Goal: Download file/media

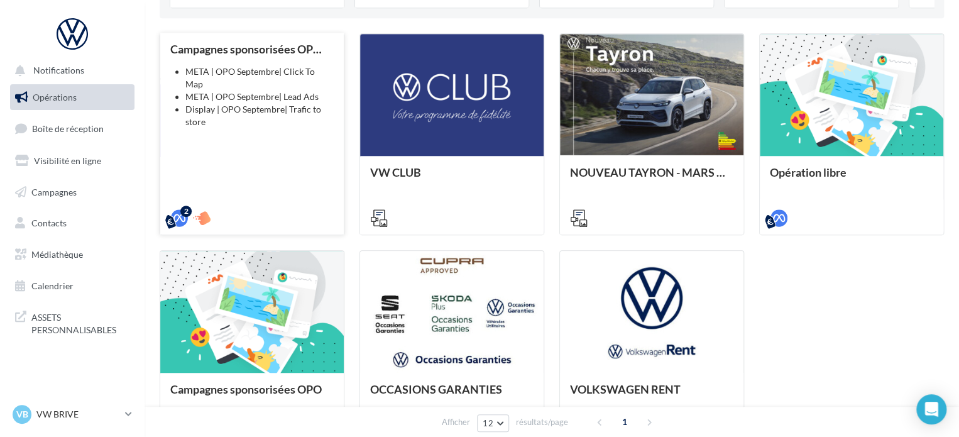
scroll to position [451, 0]
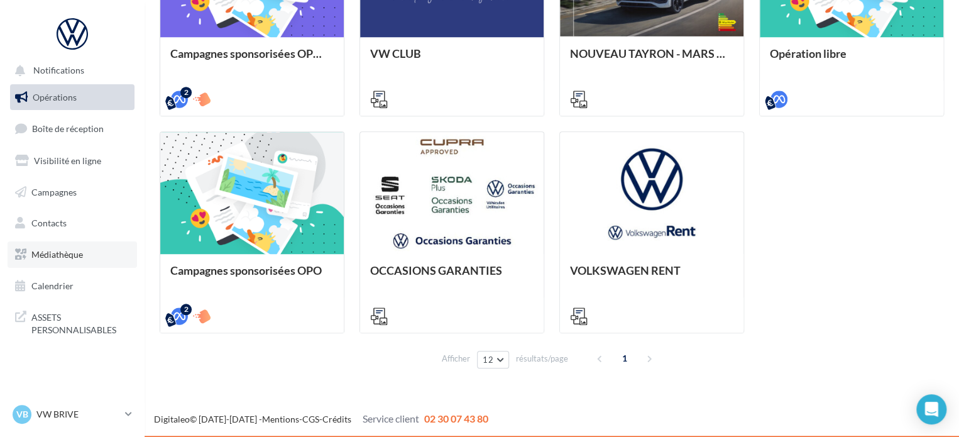
click at [63, 255] on span "Médiathèque" at bounding box center [57, 254] width 52 height 11
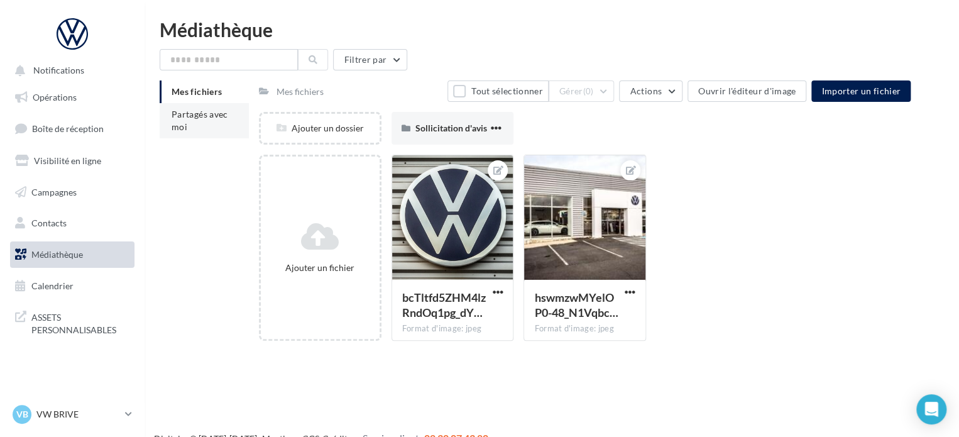
click at [206, 116] on span "Partagés avec moi" at bounding box center [200, 120] width 57 height 23
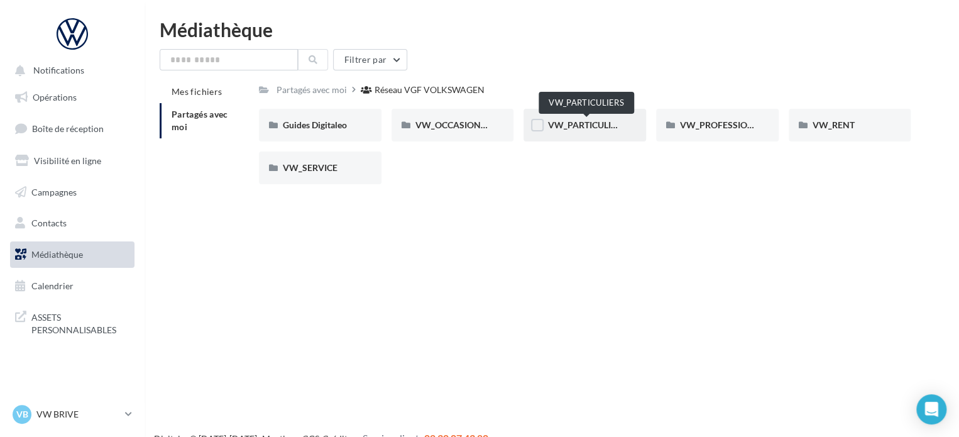
click at [562, 128] on span "VW_PARTICULIERS" at bounding box center [586, 124] width 79 height 11
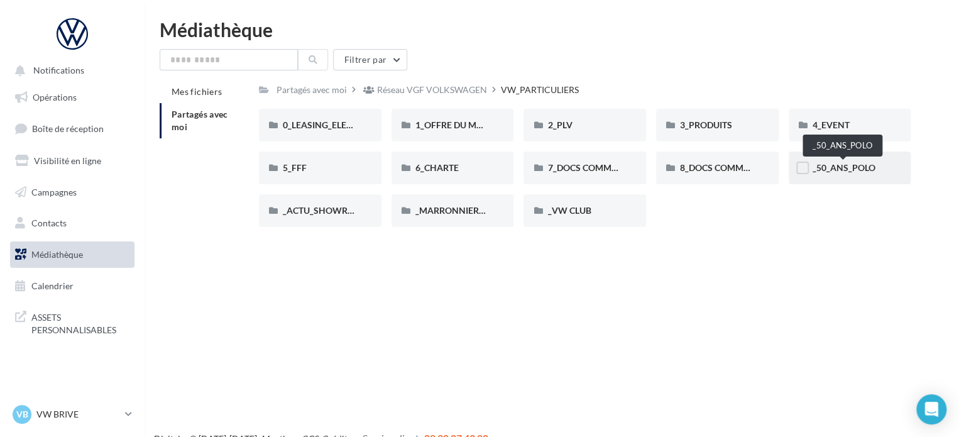
click at [850, 172] on span "_50_ANS_POLO" at bounding box center [844, 167] width 63 height 11
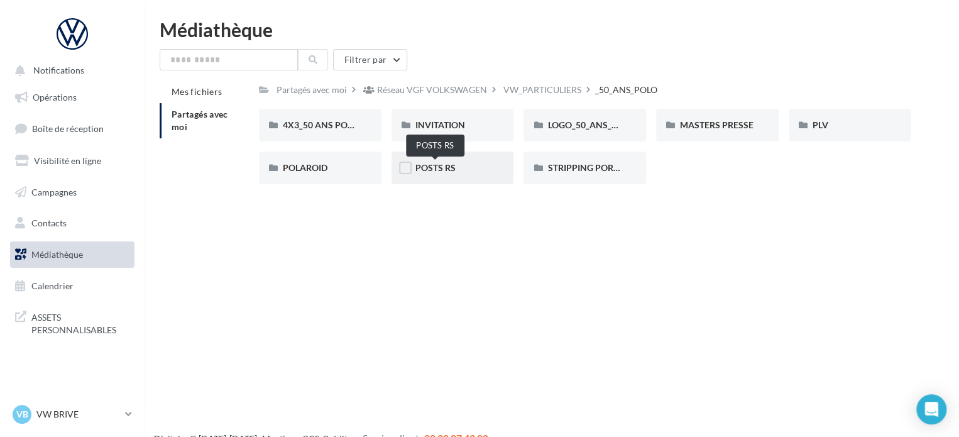
click at [436, 168] on span "POSTS RS" at bounding box center [435, 167] width 40 height 11
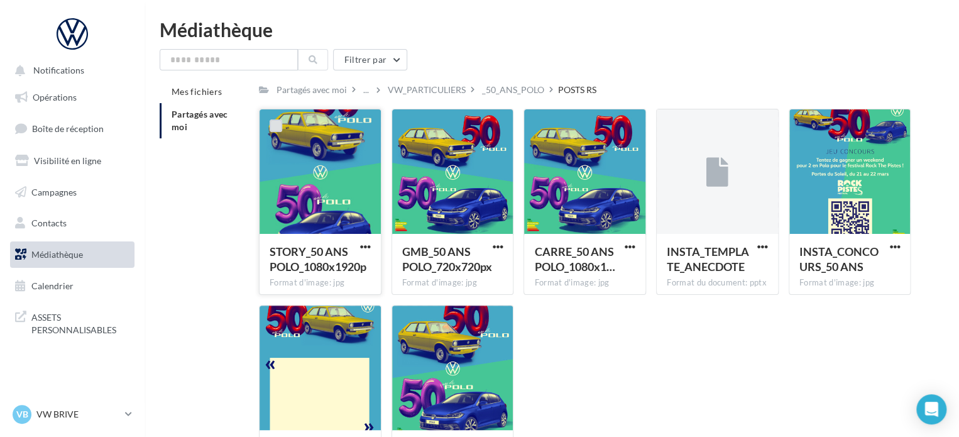
click at [277, 125] on label at bounding box center [276, 125] width 13 height 13
click at [411, 123] on label at bounding box center [408, 125] width 13 height 13
click at [538, 121] on label at bounding box center [540, 125] width 13 height 13
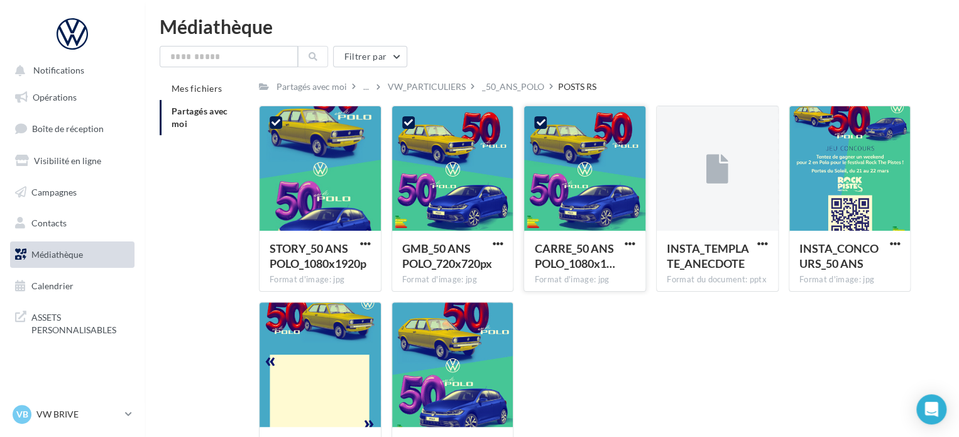
scroll to position [118, 0]
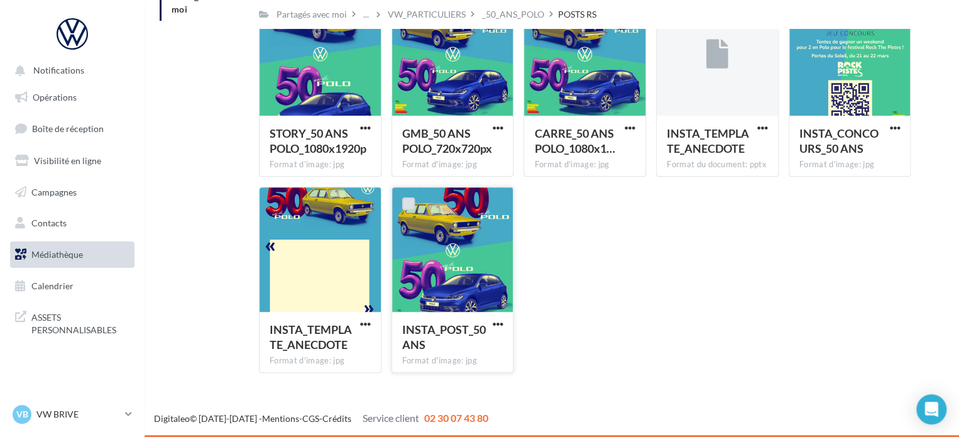
click at [405, 200] on label at bounding box center [408, 203] width 13 height 13
click at [501, 324] on span "button" at bounding box center [497, 324] width 11 height 11
click at [469, 346] on button "Télécharger" at bounding box center [443, 349] width 126 height 33
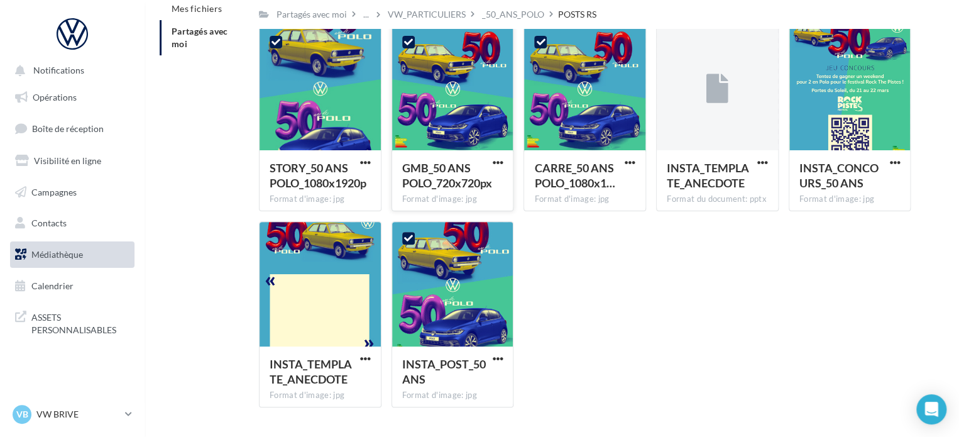
scroll to position [55, 0]
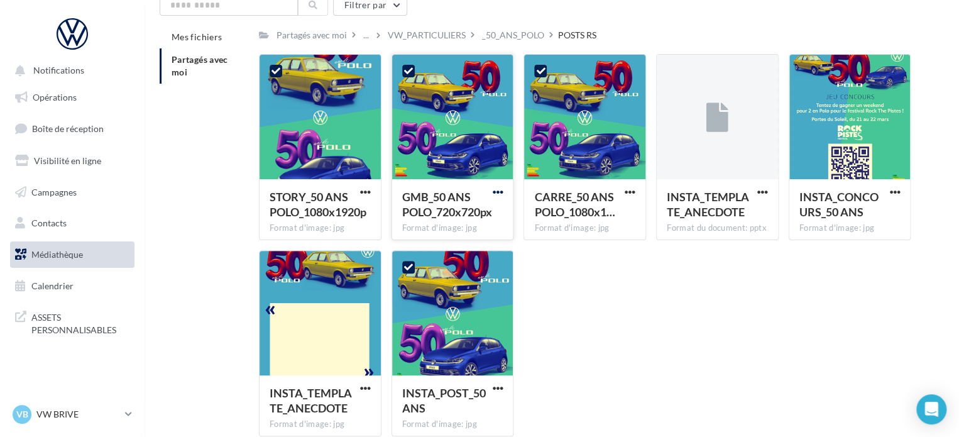
click at [493, 190] on span "button" at bounding box center [497, 192] width 11 height 11
click at [459, 217] on button "Télécharger" at bounding box center [443, 216] width 126 height 33
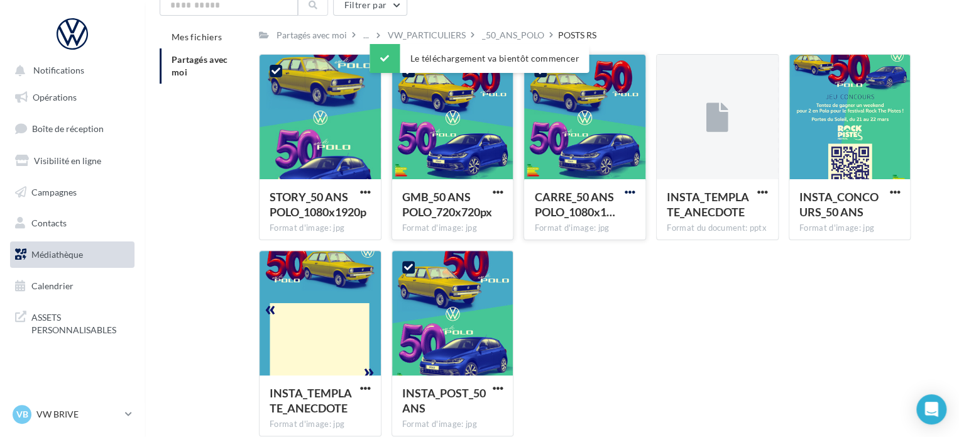
click at [630, 190] on span "button" at bounding box center [630, 192] width 11 height 11
click at [566, 218] on button "Télécharger" at bounding box center [575, 216] width 126 height 33
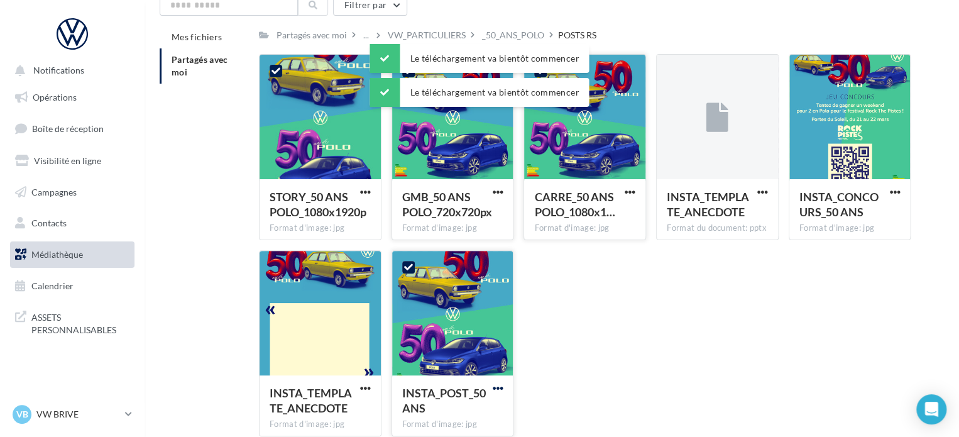
click at [498, 383] on span "button" at bounding box center [497, 388] width 11 height 11
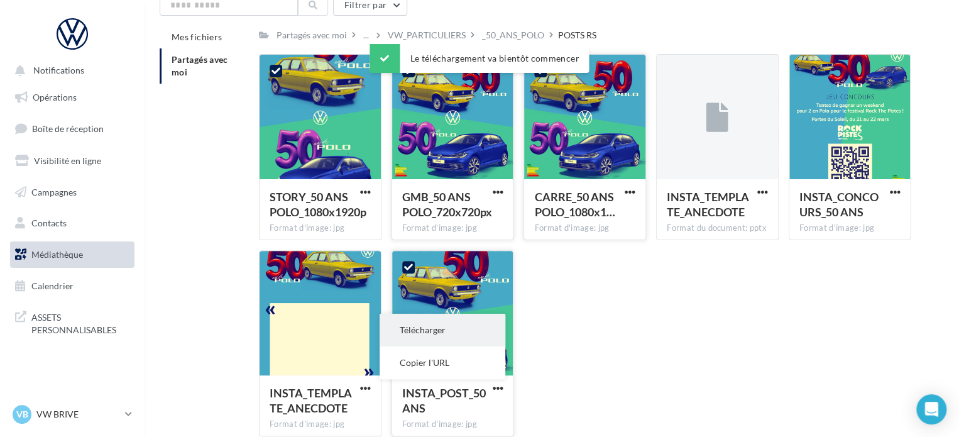
click at [439, 331] on button "Télécharger" at bounding box center [443, 330] width 126 height 33
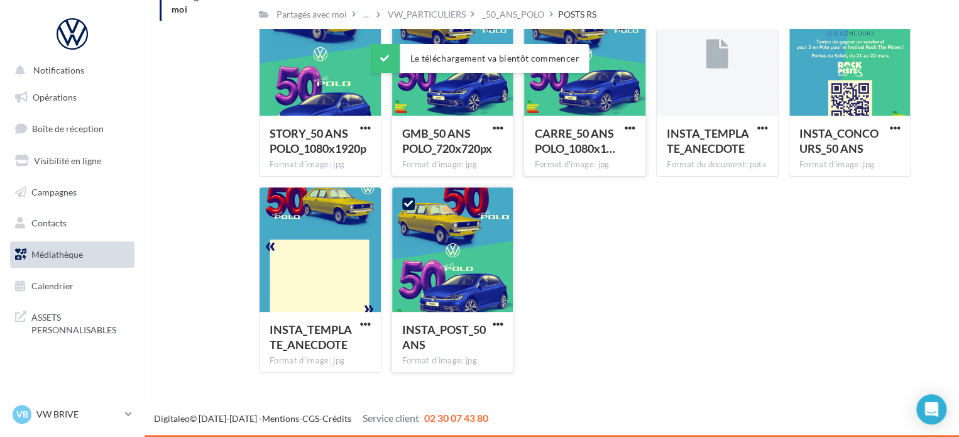
scroll to position [0, 0]
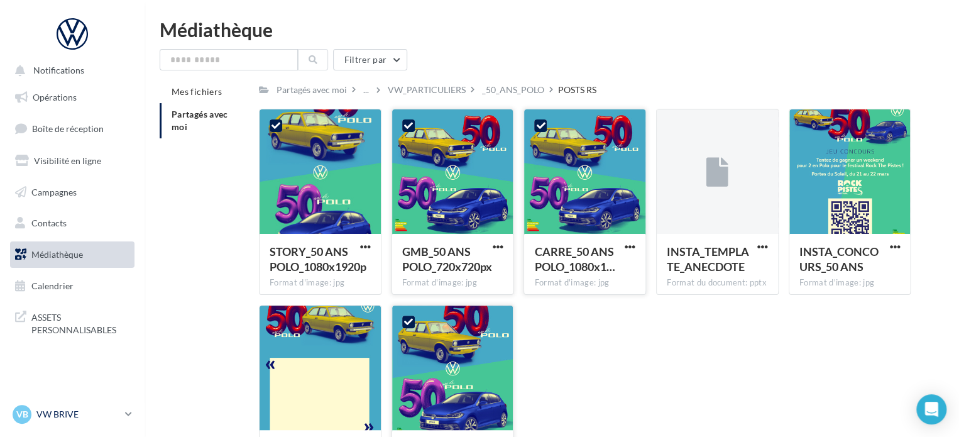
click at [56, 415] on p "VW BRIVE" at bounding box center [78, 414] width 84 height 13
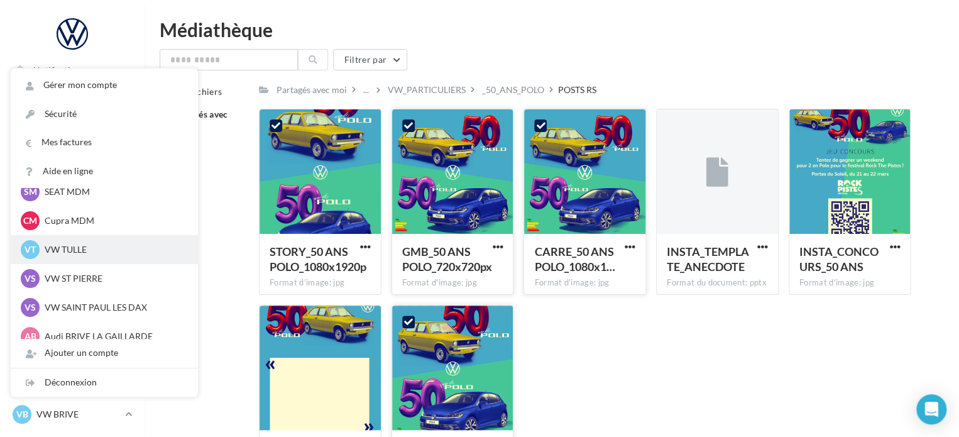
scroll to position [116, 0]
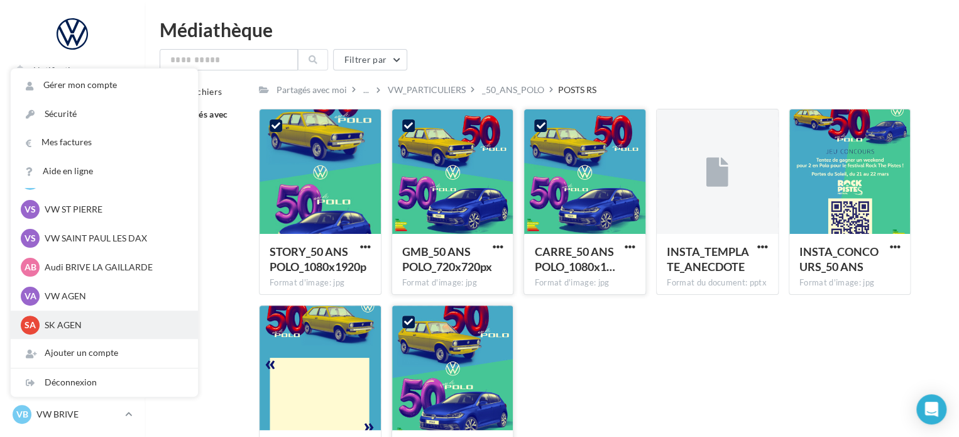
click at [70, 324] on p "SK AGEN" at bounding box center [114, 325] width 138 height 13
